Goal: Task Accomplishment & Management: Manage account settings

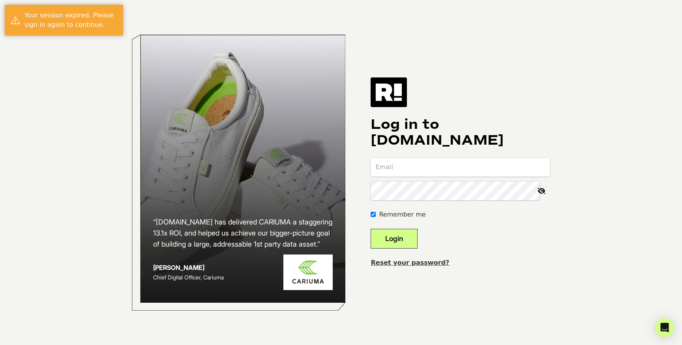
type input "[PERSON_NAME][EMAIL_ADDRESS][DOMAIN_NAME]"
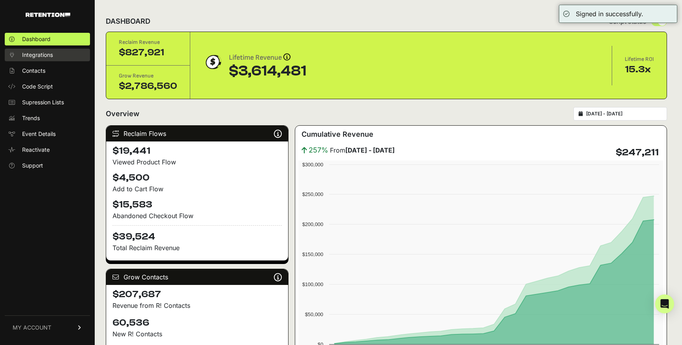
click at [53, 53] on link "Integrations" at bounding box center [47, 55] width 85 height 13
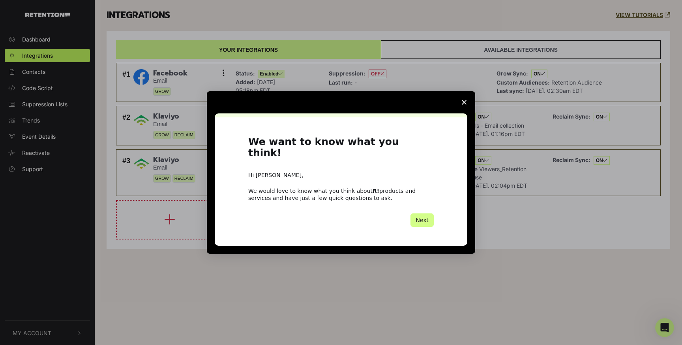
click at [466, 105] on icon "Close survey" at bounding box center [464, 102] width 5 height 5
